Goal: Information Seeking & Learning: Learn about a topic

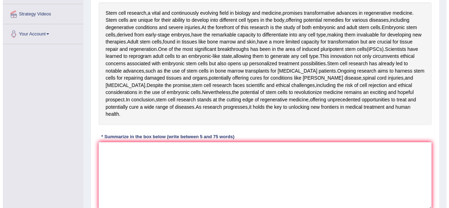
scroll to position [139, 0]
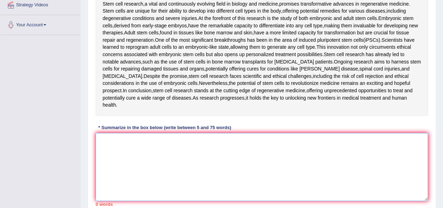
click at [165, 143] on textarea at bounding box center [262, 167] width 333 height 68
type textarea "THE"
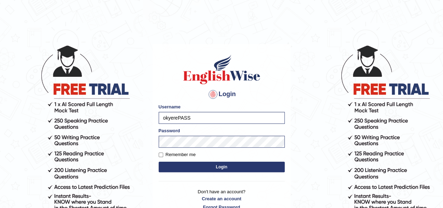
type input "okyerePASS"
click at [222, 160] on form "Please fix the following errors: Username okyerePASS Password Remember me Login" at bounding box center [222, 138] width 126 height 70
click at [225, 168] on button "Login" at bounding box center [222, 167] width 126 height 11
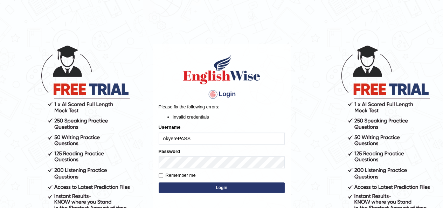
click at [310, 157] on body "Login Please fix the following errors: Invalid credentials Username okyerePASS …" at bounding box center [221, 126] width 443 height 208
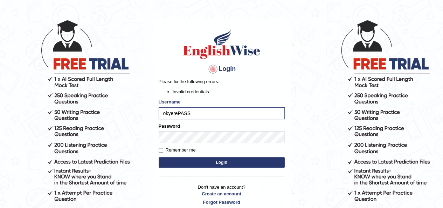
scroll to position [35, 0]
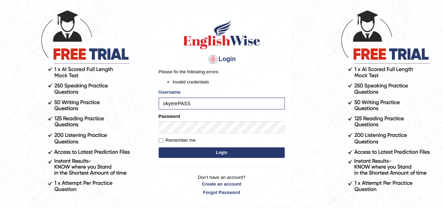
click at [238, 152] on button "Login" at bounding box center [222, 152] width 126 height 11
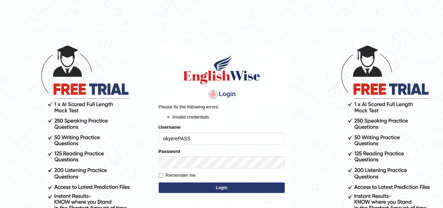
click at [223, 141] on input "okyerePASS" at bounding box center [222, 138] width 126 height 12
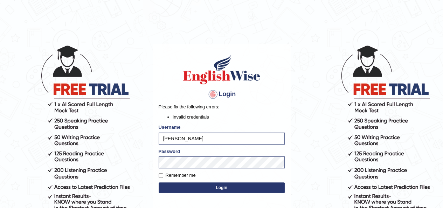
type input "okyere"
click at [216, 189] on button "Login" at bounding box center [222, 187] width 126 height 11
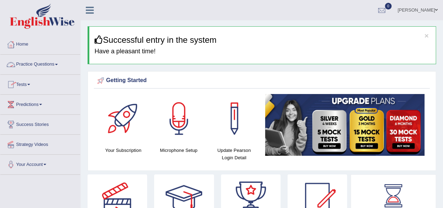
click at [58, 65] on link "Practice Questions" at bounding box center [40, 64] width 80 height 18
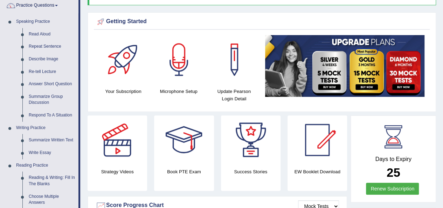
scroll to position [70, 0]
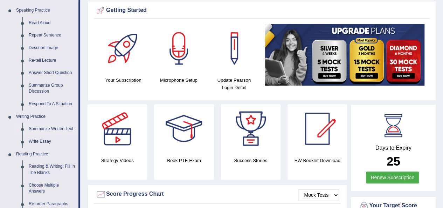
click at [50, 128] on link "Summarize Written Text" at bounding box center [52, 129] width 53 height 13
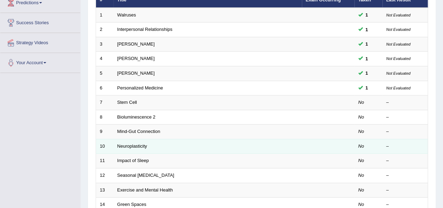
scroll to position [105, 0]
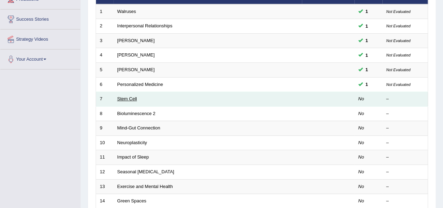
click at [123, 96] on link "Stem Cell" at bounding box center [127, 98] width 20 height 5
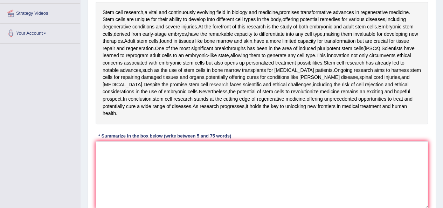
scroll to position [140, 0]
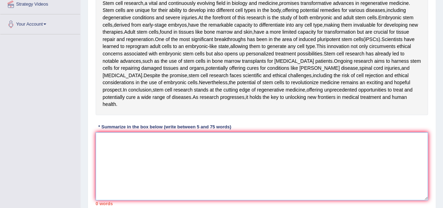
click at [131, 155] on textarea at bounding box center [262, 166] width 333 height 68
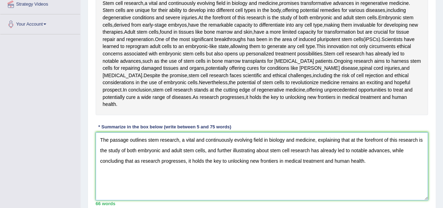
scroll to position [175, 0]
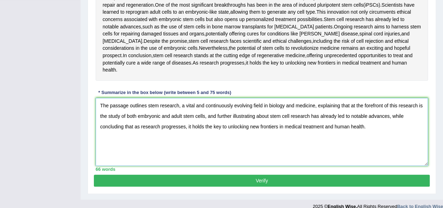
type textarea "The passage outlines stem research, a vital and continuously evolving field in …"
click at [253, 175] on button "Verify" at bounding box center [262, 181] width 336 height 12
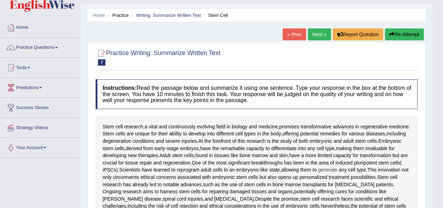
scroll to position [16, 0]
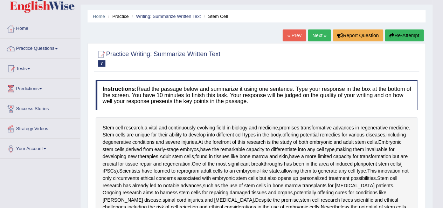
click at [316, 37] on link "Next »" at bounding box center [319, 35] width 23 height 12
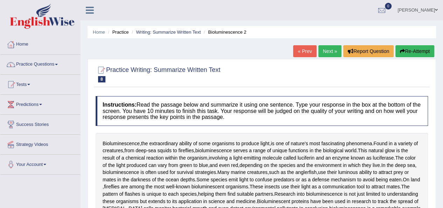
click at [59, 66] on link "Practice Questions" at bounding box center [40, 64] width 80 height 18
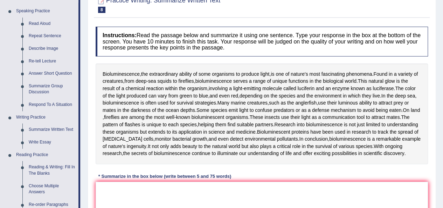
scroll to position [70, 0]
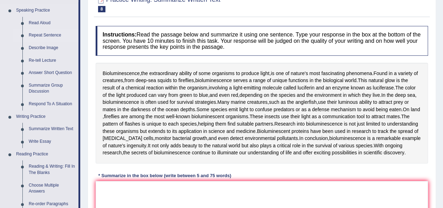
click at [55, 35] on link "Repeat Sentence" at bounding box center [52, 35] width 53 height 13
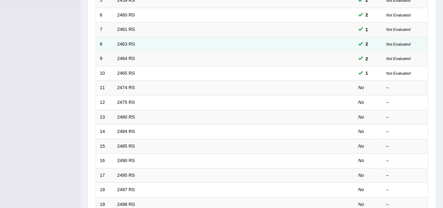
scroll to position [175, 0]
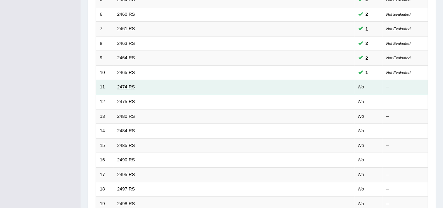
click at [123, 84] on link "2474 RS" at bounding box center [126, 86] width 18 height 5
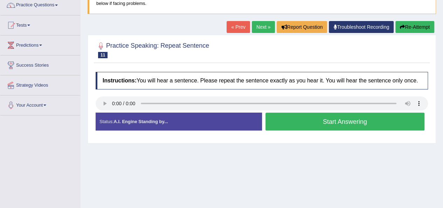
scroll to position [70, 0]
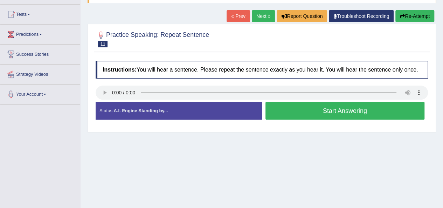
click at [298, 112] on button "Start Answering" at bounding box center [345, 111] width 159 height 18
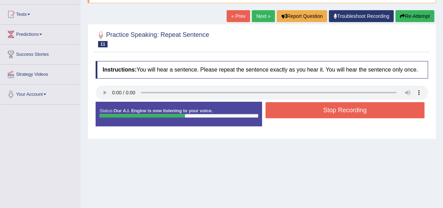
click at [330, 109] on button "Stop Recording" at bounding box center [345, 110] width 159 height 16
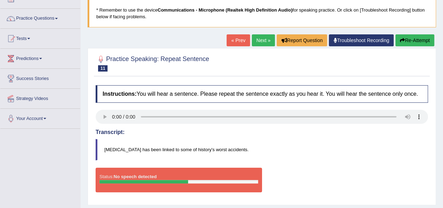
scroll to position [35, 0]
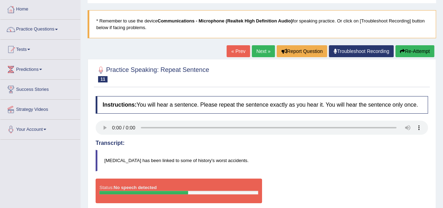
click at [237, 52] on link "« Prev" at bounding box center [238, 51] width 23 height 12
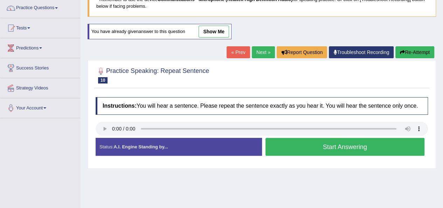
scroll to position [70, 0]
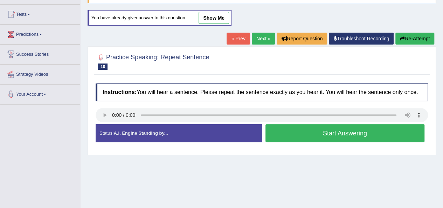
click at [258, 40] on link "Next »" at bounding box center [263, 39] width 23 height 12
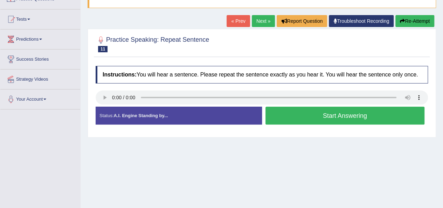
scroll to position [70, 0]
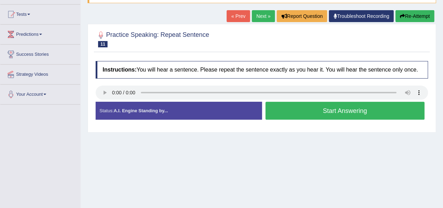
click at [261, 15] on link "Next »" at bounding box center [263, 16] width 23 height 12
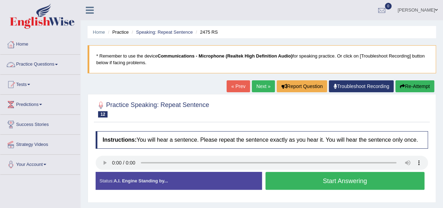
click at [59, 63] on link "Practice Questions" at bounding box center [40, 64] width 80 height 18
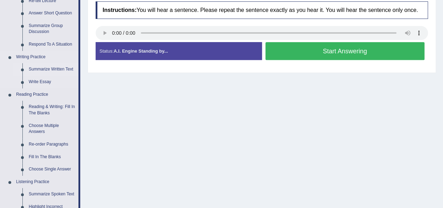
scroll to position [140, 0]
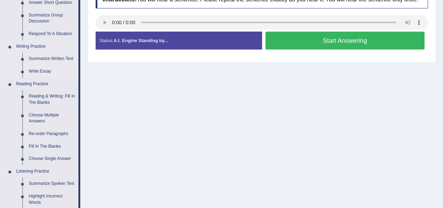
click at [39, 70] on link "Write Essay" at bounding box center [52, 71] width 53 height 13
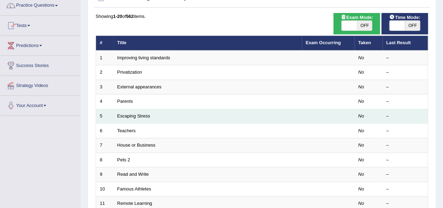
scroll to position [70, 0]
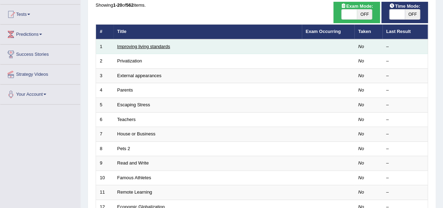
click at [141, 46] on link "Improving living standards" at bounding box center [143, 46] width 53 height 5
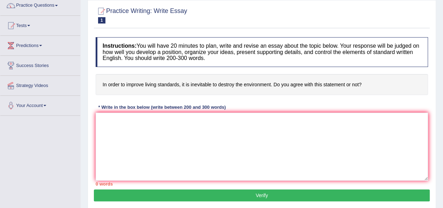
scroll to position [70, 0]
